Goal: Contribute content: Add original content to the website for others to see

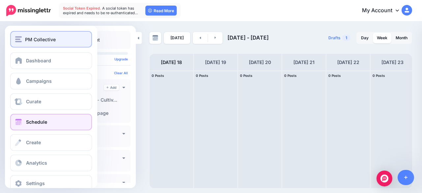
click at [21, 37] on img "button" at bounding box center [18, 39] width 7 height 6
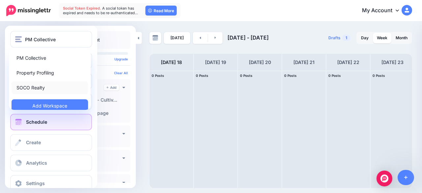
click at [34, 86] on link "SOCO Realty" at bounding box center [50, 87] width 77 height 13
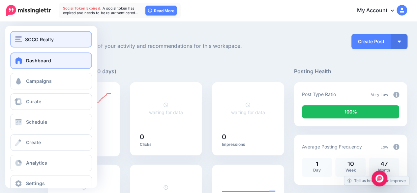
click at [17, 40] on img "button" at bounding box center [18, 39] width 7 height 6
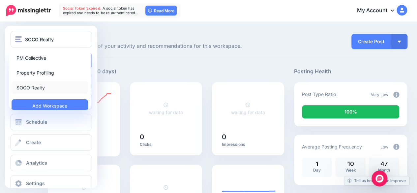
click at [37, 88] on link "SOCO Realty" at bounding box center [50, 87] width 77 height 13
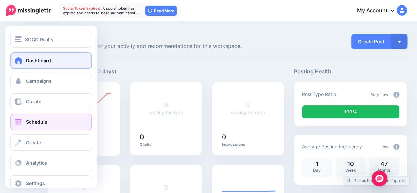
click at [18, 127] on link "Schedule" at bounding box center [51, 122] width 82 height 16
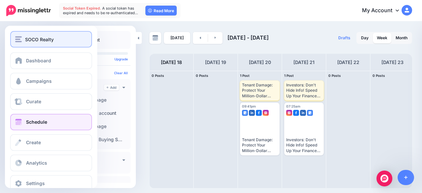
click at [17, 37] on img "button" at bounding box center [18, 39] width 7 height 6
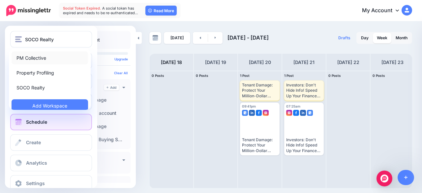
click at [40, 59] on link "PM Collective" at bounding box center [50, 57] width 77 height 13
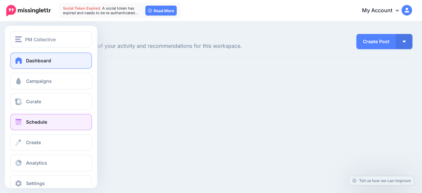
click at [24, 120] on link "Schedule" at bounding box center [51, 122] width 82 height 16
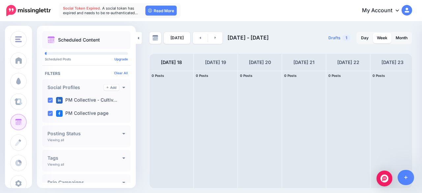
click at [0, 0] on span "Post" at bounding box center [0, 0] width 0 height 0
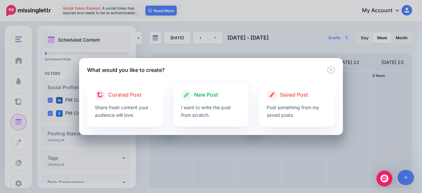
click at [198, 109] on p "I want to write the post from scratch." at bounding box center [211, 111] width 60 height 15
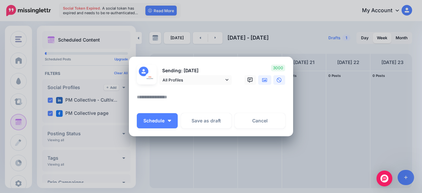
click at [262, 80] on icon at bounding box center [264, 80] width 5 height 4
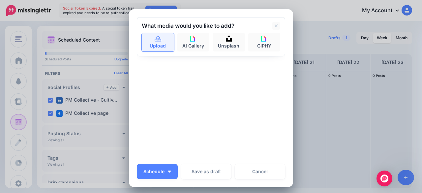
click at [154, 35] on link "Upload" at bounding box center [158, 42] width 32 height 18
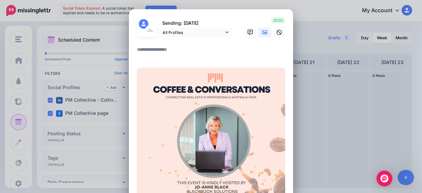
click at [145, 52] on textarea at bounding box center [213, 52] width 152 height 13
paste textarea "**********"
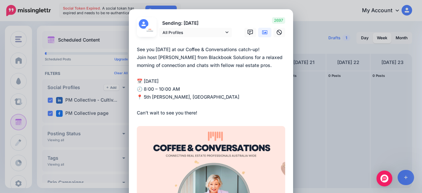
click at [280, 49] on textarea "**********" at bounding box center [213, 81] width 152 height 71
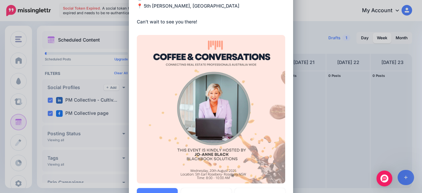
scroll to position [165, 0]
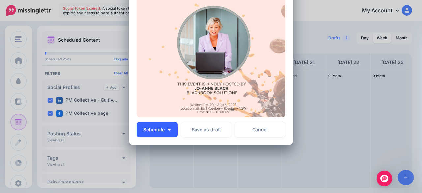
type textarea "**********"
click at [159, 130] on span "Schedule" at bounding box center [153, 129] width 21 height 5
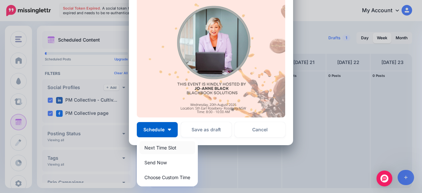
click at [156, 145] on link "Next Time Slot" at bounding box center [167, 147] width 56 height 13
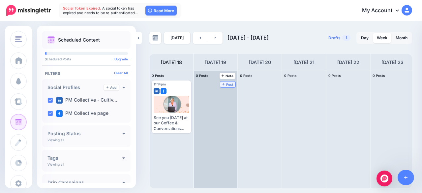
click at [228, 87] on link "Post" at bounding box center [227, 84] width 15 height 6
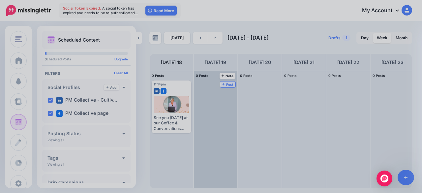
scroll to position [0, 0]
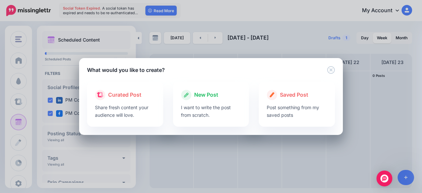
click at [212, 105] on p "I want to write the post from scratch." at bounding box center [211, 111] width 60 height 15
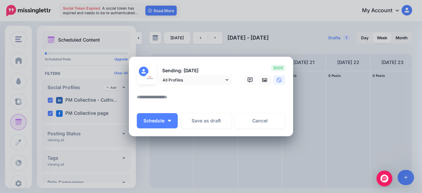
click at [195, 97] on textarea at bounding box center [213, 99] width 152 height 13
paste textarea "**********"
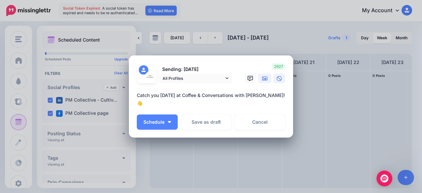
type textarea "**********"
click at [262, 79] on icon at bounding box center [264, 79] width 5 height 4
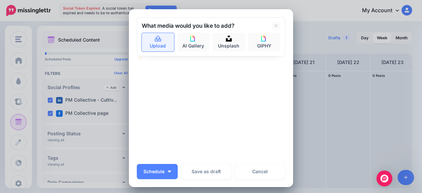
click at [152, 48] on link "Upload" at bounding box center [158, 42] width 32 height 18
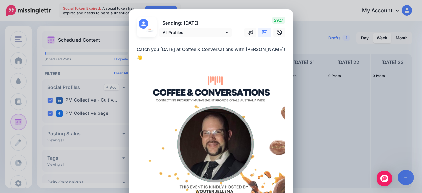
scroll to position [66, 0]
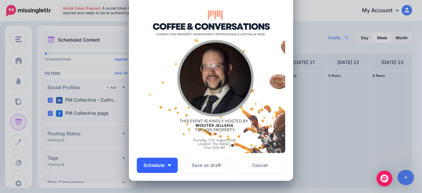
click at [169, 166] on button "Schedule" at bounding box center [157, 165] width 41 height 15
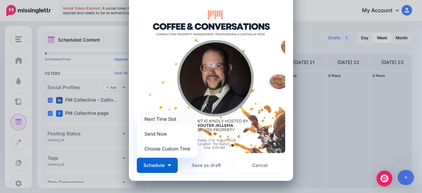
click at [157, 120] on link "Next Time Slot" at bounding box center [167, 118] width 56 height 13
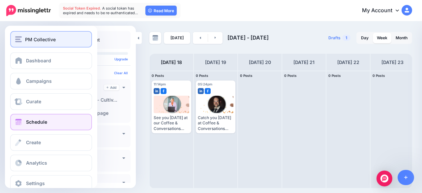
click at [16, 39] on img "button" at bounding box center [18, 39] width 7 height 6
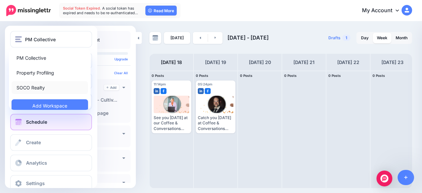
click at [22, 89] on link "SOCO Realty" at bounding box center [50, 87] width 77 height 13
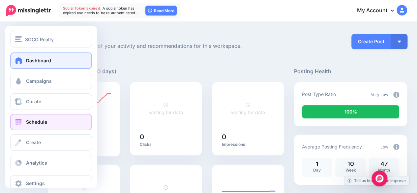
click at [57, 125] on link "Schedule" at bounding box center [51, 122] width 82 height 16
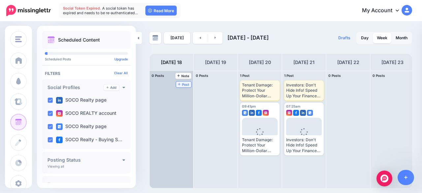
click at [186, 83] on span "Post" at bounding box center [184, 84] width 12 height 3
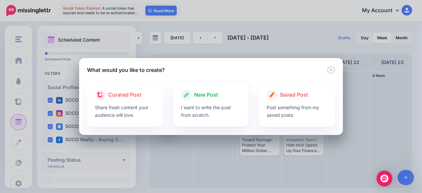
click at [200, 105] on p "I want to write the post from scratch." at bounding box center [211, 111] width 60 height 15
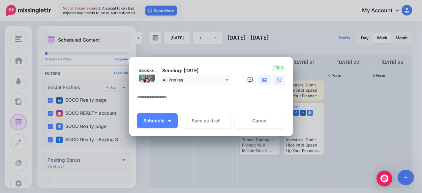
click at [262, 80] on icon at bounding box center [264, 79] width 5 height 5
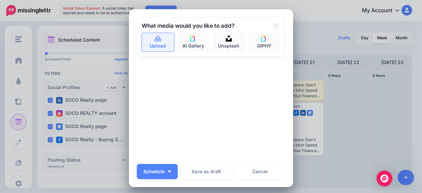
click at [154, 44] on link "Upload" at bounding box center [158, 42] width 32 height 18
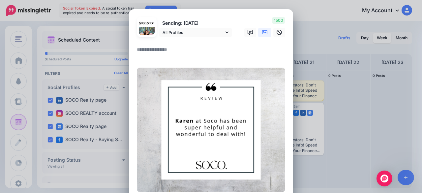
click at [152, 53] on textarea at bounding box center [213, 52] width 152 height 13
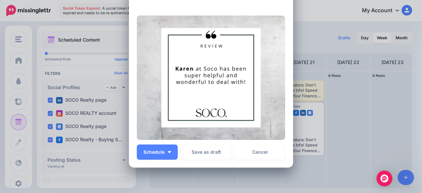
scroll to position [98, 0]
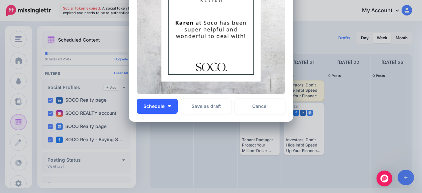
type textarea "**********"
click at [173, 105] on button "Schedule" at bounding box center [157, 106] width 41 height 15
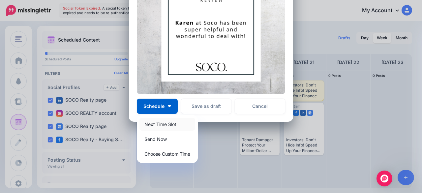
click at [156, 124] on link "Next Time Slot" at bounding box center [167, 124] width 56 height 13
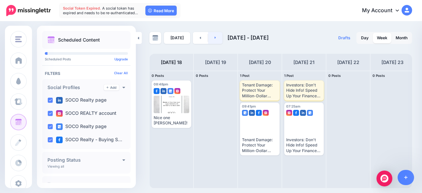
click at [212, 40] on link at bounding box center [215, 38] width 15 height 12
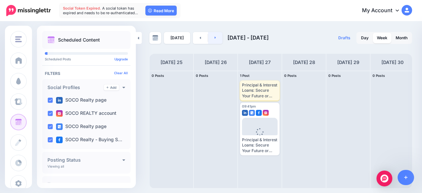
click at [212, 40] on link at bounding box center [215, 38] width 15 height 12
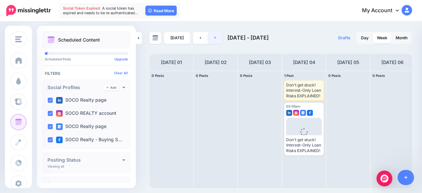
click at [212, 40] on link at bounding box center [215, 38] width 15 height 12
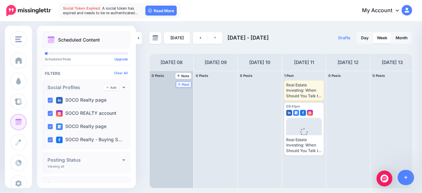
click at [184, 87] on link "Post" at bounding box center [183, 84] width 15 height 6
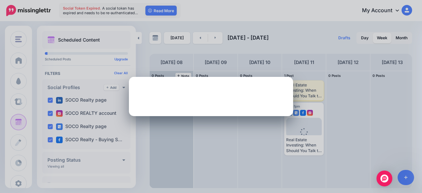
scroll to position [0, 0]
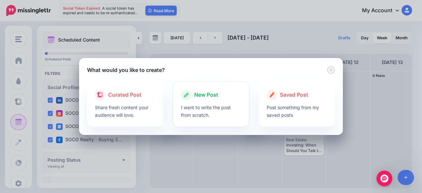
click at [196, 105] on p "I want to write the post from scratch." at bounding box center [211, 111] width 60 height 15
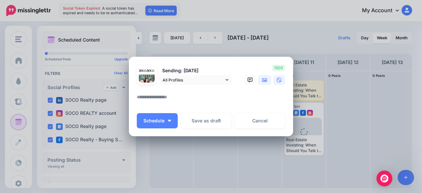
click at [262, 80] on icon at bounding box center [264, 79] width 5 height 5
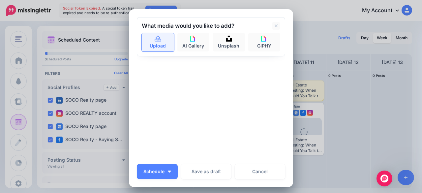
click at [156, 46] on link "Upload" at bounding box center [158, 42] width 32 height 18
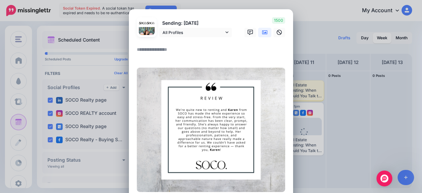
click at [156, 53] on textarea at bounding box center [213, 52] width 152 height 13
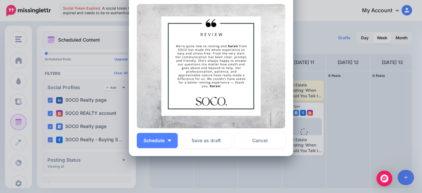
scroll to position [66, 0]
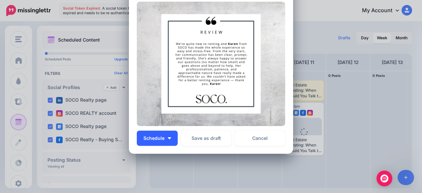
type textarea "**********"
click at [160, 139] on span "Schedule" at bounding box center [153, 138] width 21 height 5
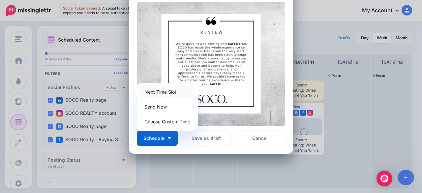
click at [154, 87] on link "Next Time Slot" at bounding box center [167, 91] width 56 height 13
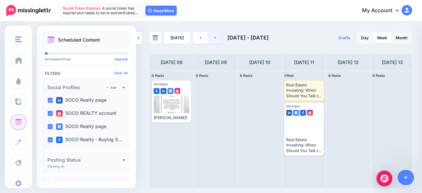
click at [215, 39] on icon at bounding box center [216, 38] width 2 height 4
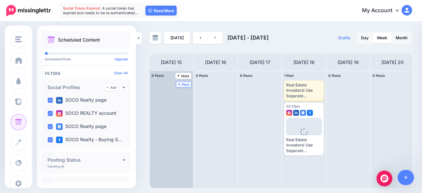
click at [187, 84] on span "Post" at bounding box center [184, 84] width 12 height 3
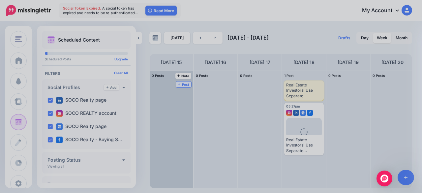
scroll to position [0, 0]
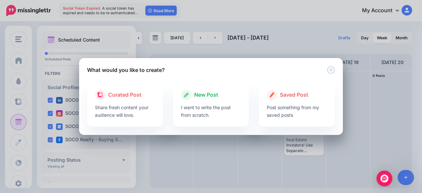
click at [174, 40] on div "What would you like to create? Loading Loading Curated Post Share fresh content…" at bounding box center [211, 96] width 422 height 193
click at [326, 68] on div "What would you like to create?" at bounding box center [211, 66] width 264 height 16
click at [330, 71] on icon "Close" at bounding box center [331, 70] width 8 height 8
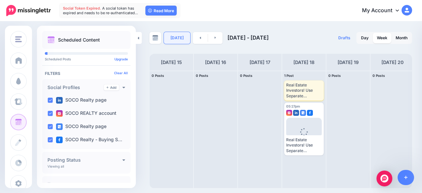
click at [170, 38] on link "[DATE]" at bounding box center [177, 38] width 26 height 12
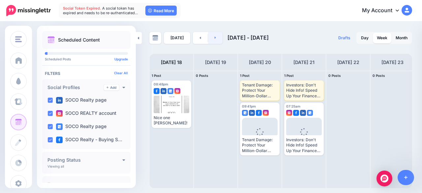
click at [216, 40] on link at bounding box center [215, 38] width 15 height 12
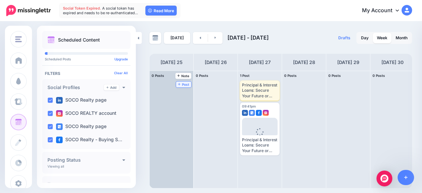
click at [184, 83] on span "Post" at bounding box center [184, 84] width 12 height 3
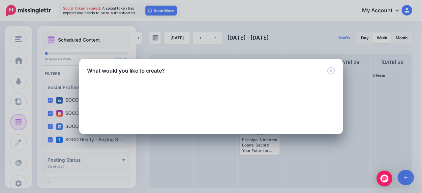
click at [210, 104] on div "Loading Curated Post Share fresh content your audience will love. New Post I wa…" at bounding box center [211, 108] width 248 height 52
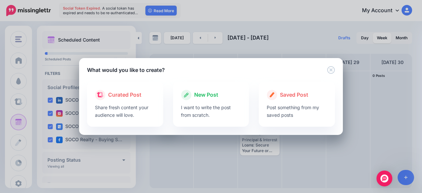
click at [210, 104] on p "I want to write the post from scratch." at bounding box center [211, 111] width 60 height 15
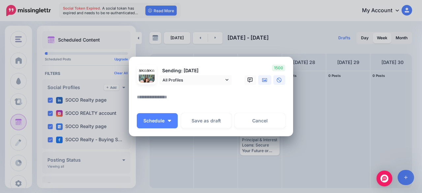
click at [262, 80] on icon at bounding box center [264, 79] width 5 height 5
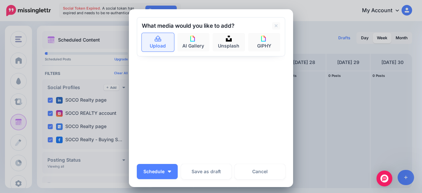
click at [151, 46] on link "Upload" at bounding box center [158, 42] width 32 height 18
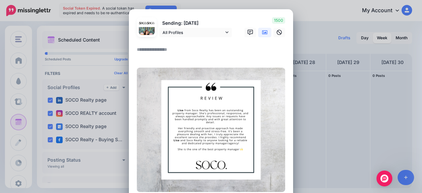
paste textarea "**********"
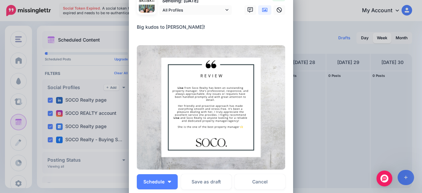
scroll to position [33, 0]
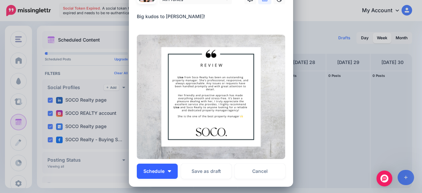
type textarea "**********"
click at [162, 176] on button "Schedule" at bounding box center [157, 171] width 41 height 15
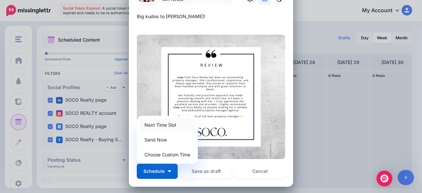
click at [164, 126] on link "Next Time Slot" at bounding box center [167, 124] width 56 height 13
